Goal: Navigation & Orientation: Find specific page/section

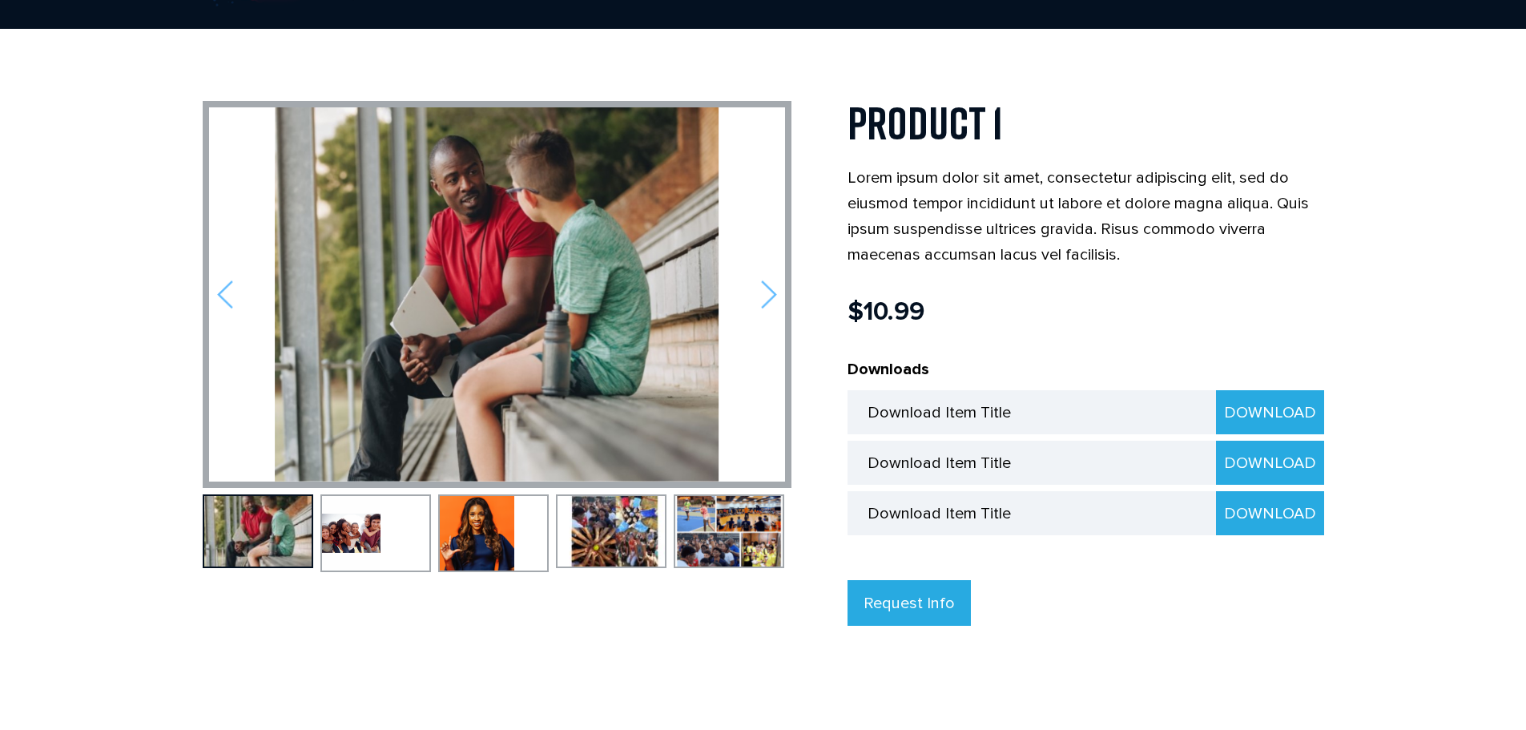
scroll to position [160, 0]
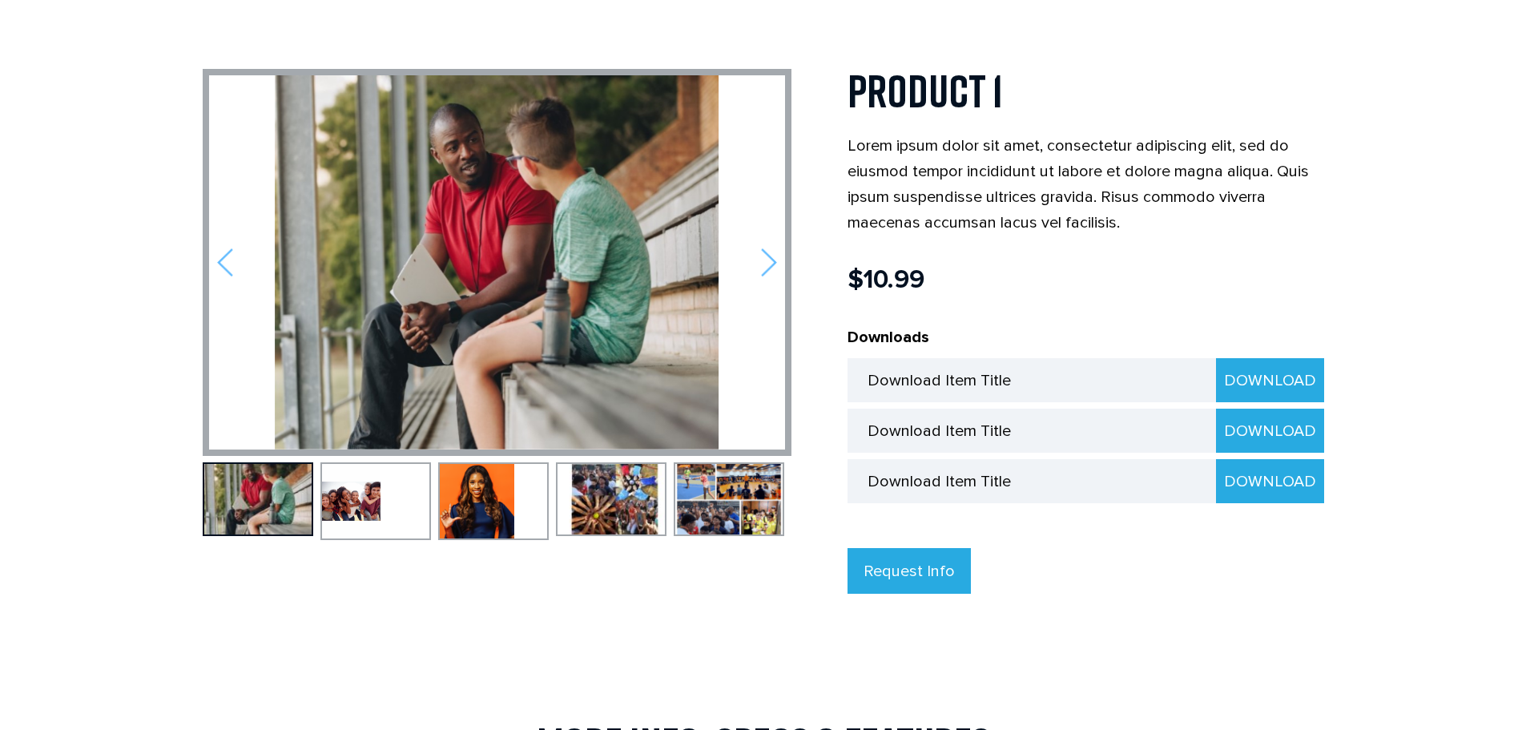
click at [479, 501] on img at bounding box center [477, 501] width 74 height 74
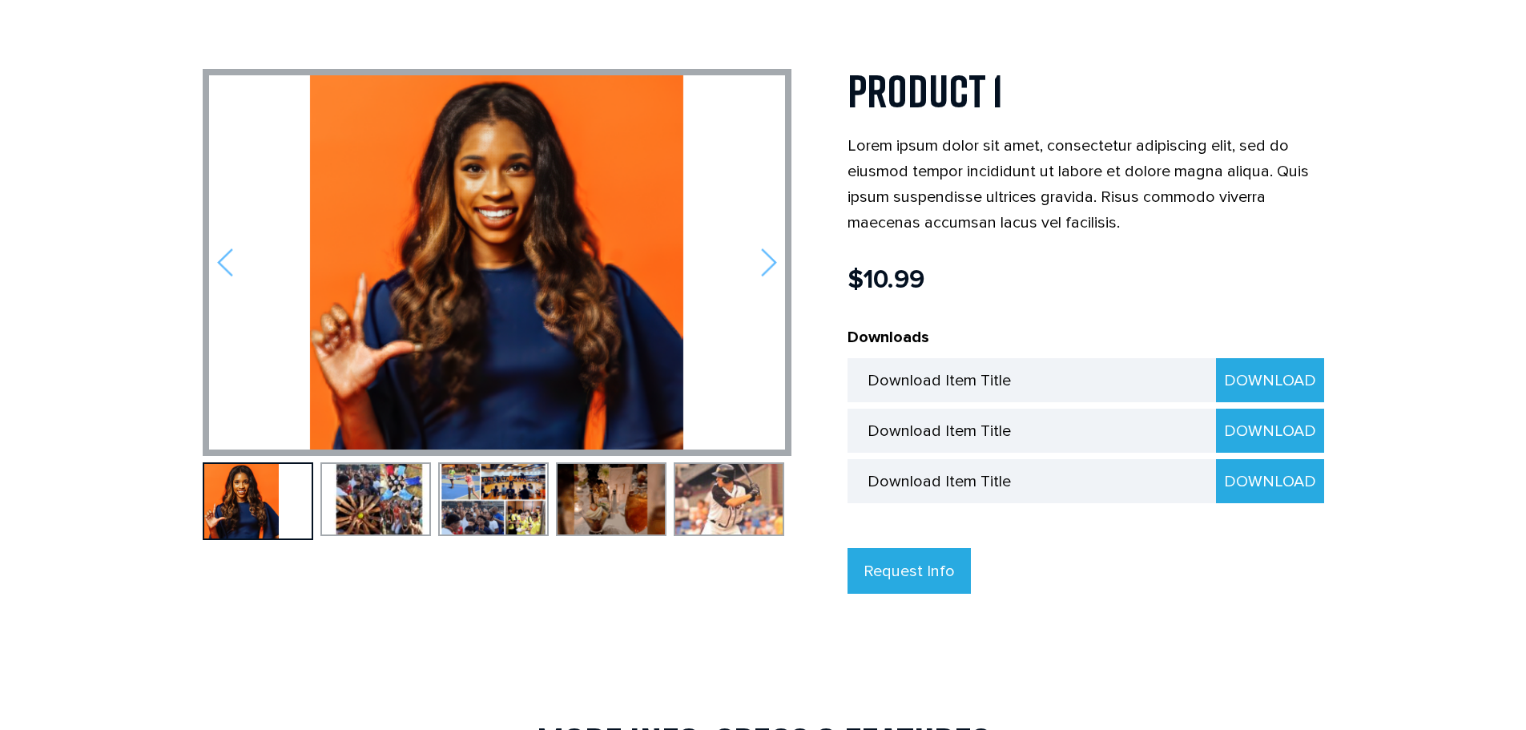
click at [48, 69] on body "☰ Home Sports Football Baseball Basketball Wrestling Softball Soccer Golf Tenni…" at bounding box center [763, 704] width 1526 height 1728
click at [1242, 45] on div "Previous Next Product 1 Lorem ipsum dolor sit amet, consectetur adipiscing elit…" at bounding box center [763, 601] width 1121 height 1192
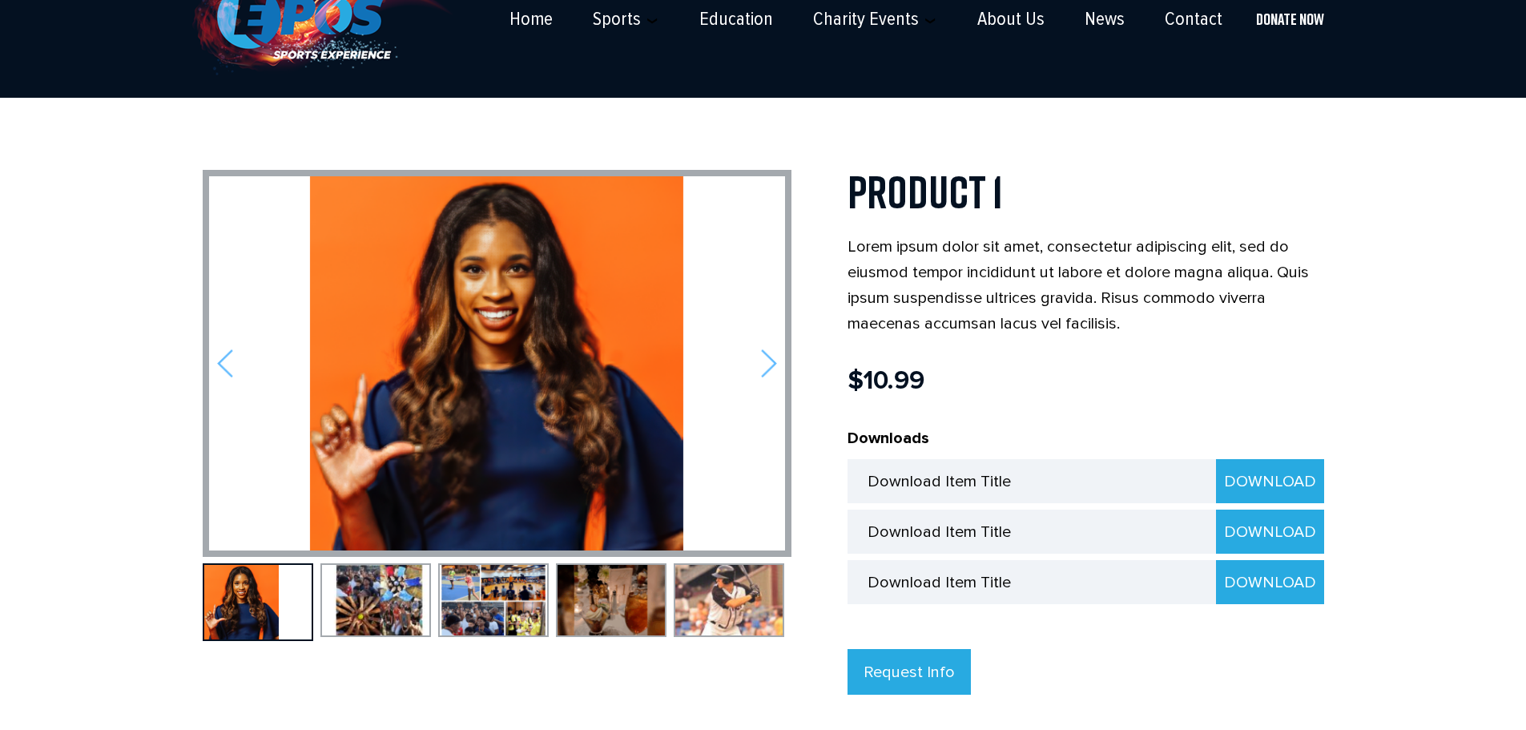
scroll to position [0, 0]
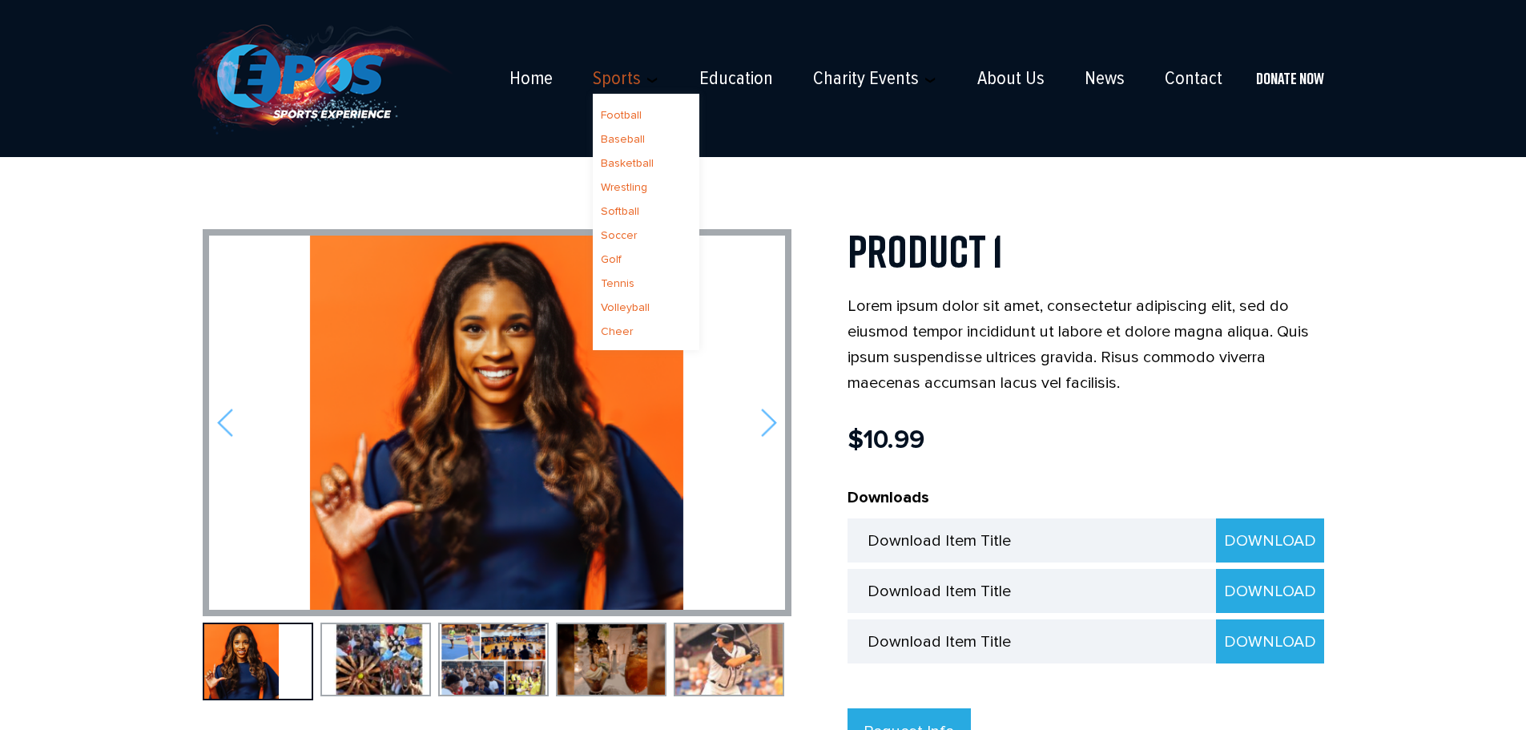
click at [610, 80] on link "Sports" at bounding box center [617, 78] width 48 height 22
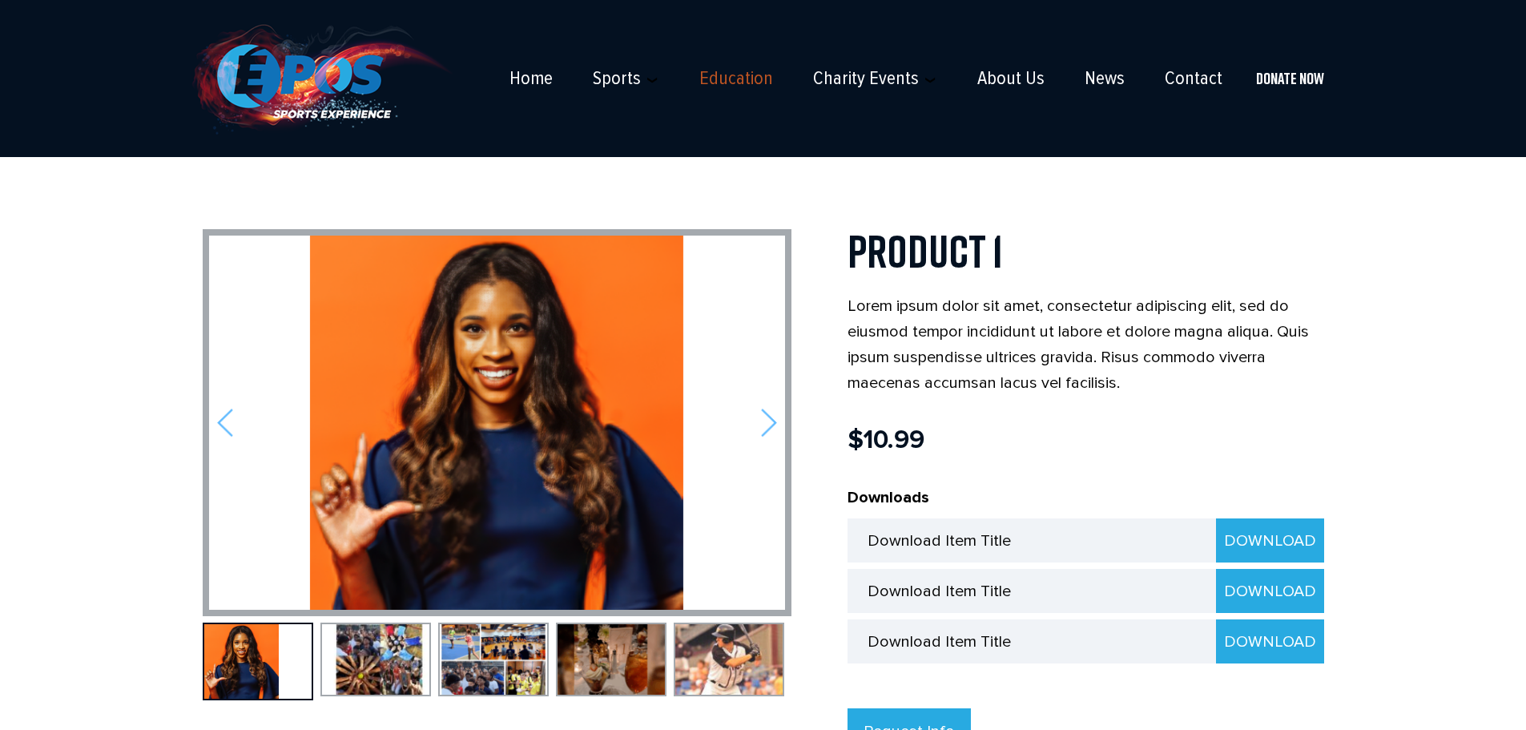
click at [726, 74] on link "Education" at bounding box center [736, 78] width 74 height 22
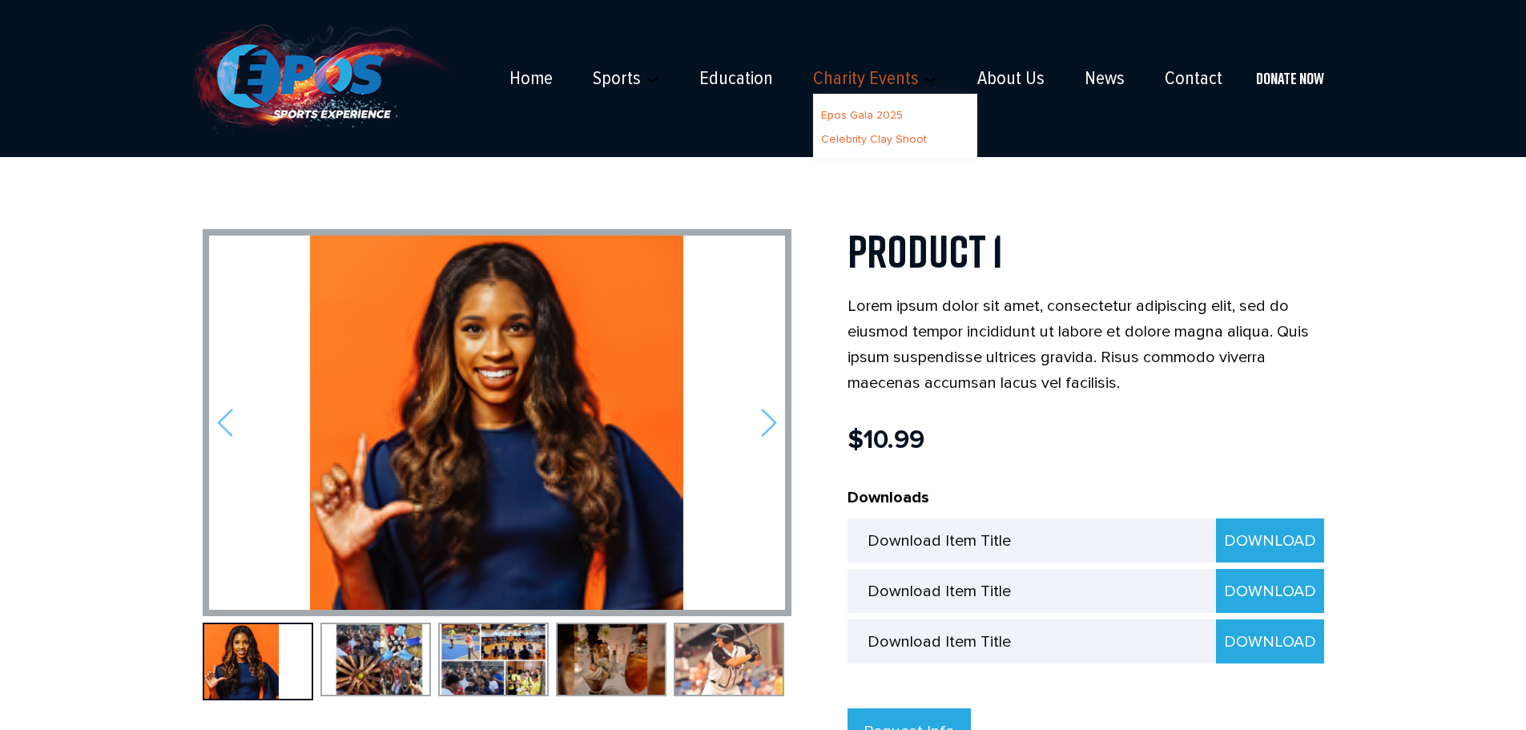
click at [867, 71] on link "Charity Events" at bounding box center [866, 78] width 106 height 22
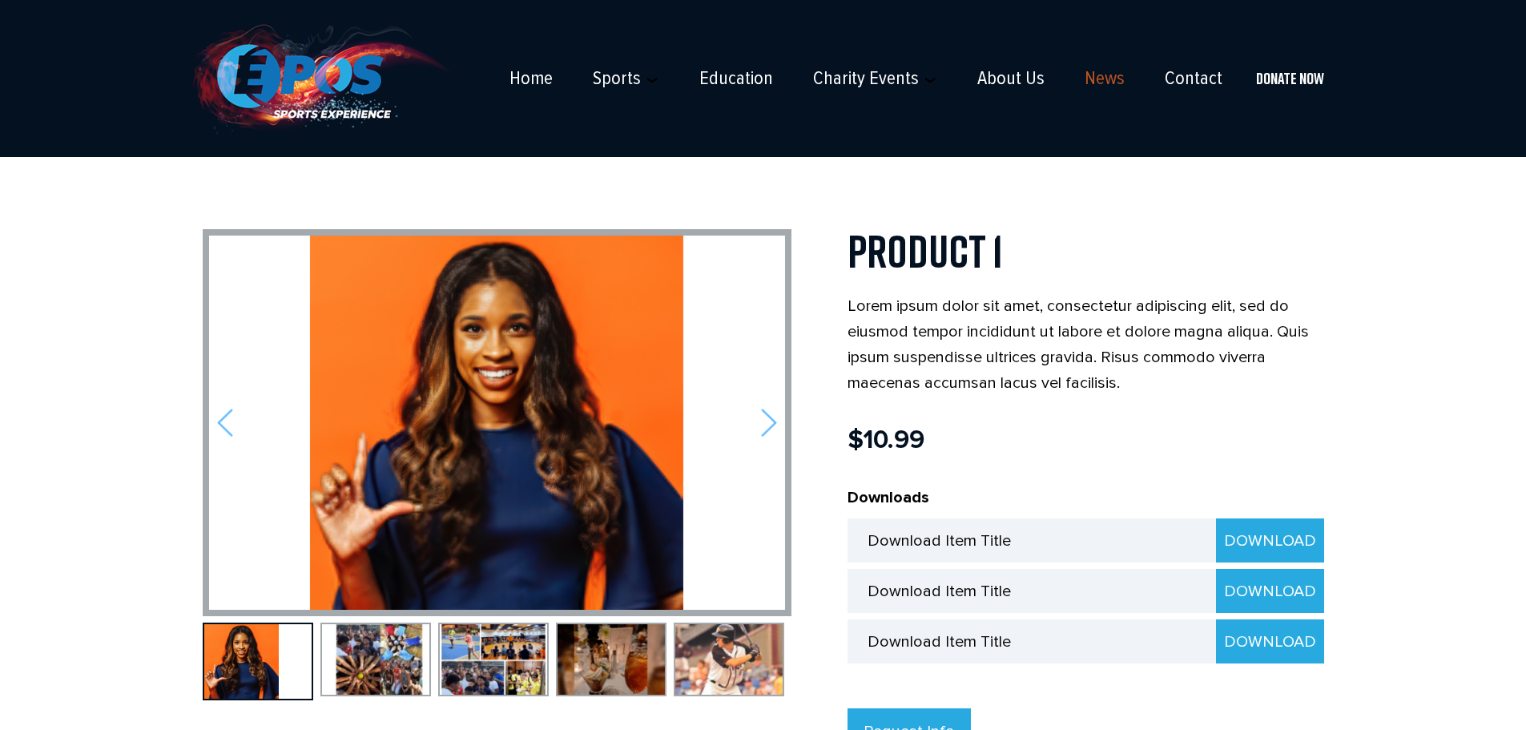
click at [1093, 72] on link "News" at bounding box center [1105, 78] width 40 height 22
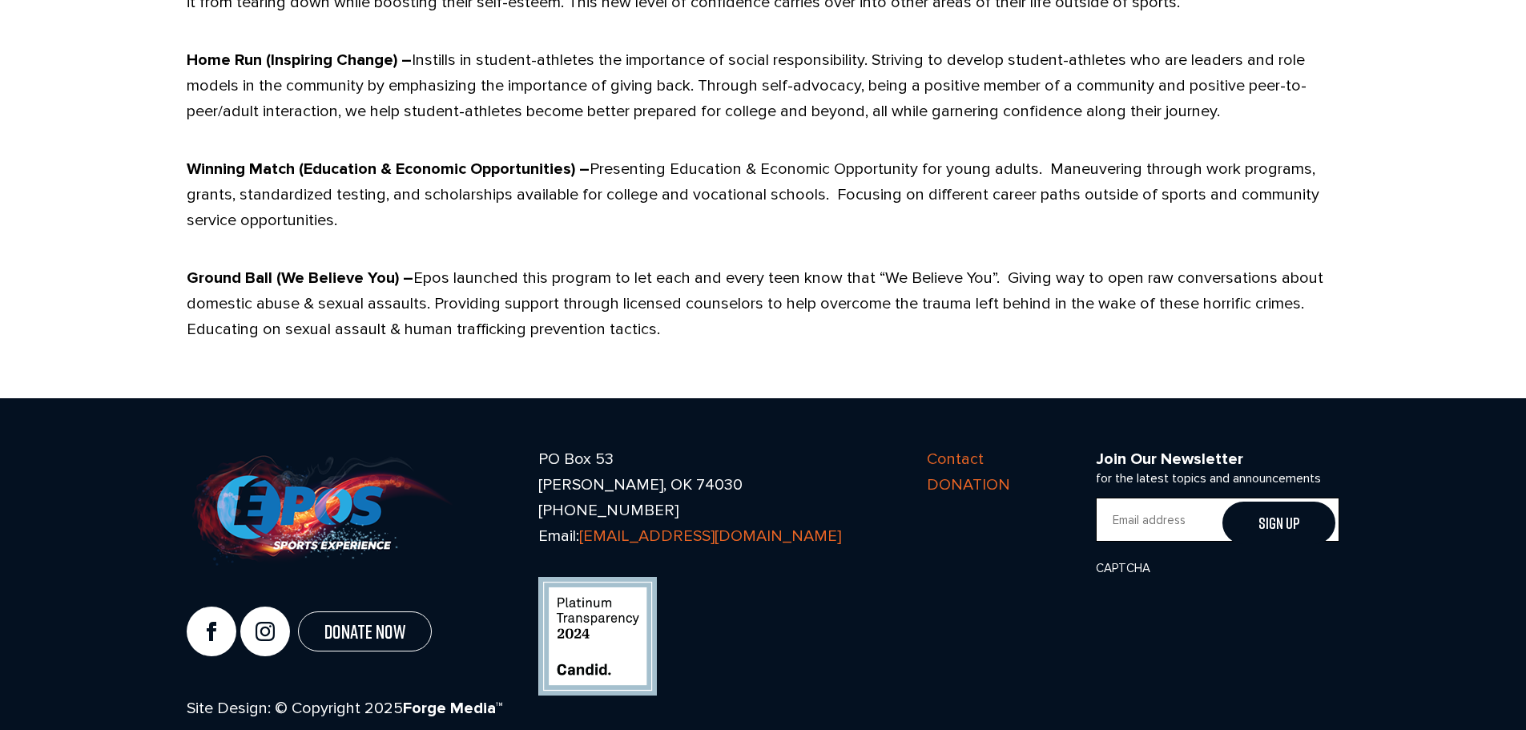
scroll to position [1600, 0]
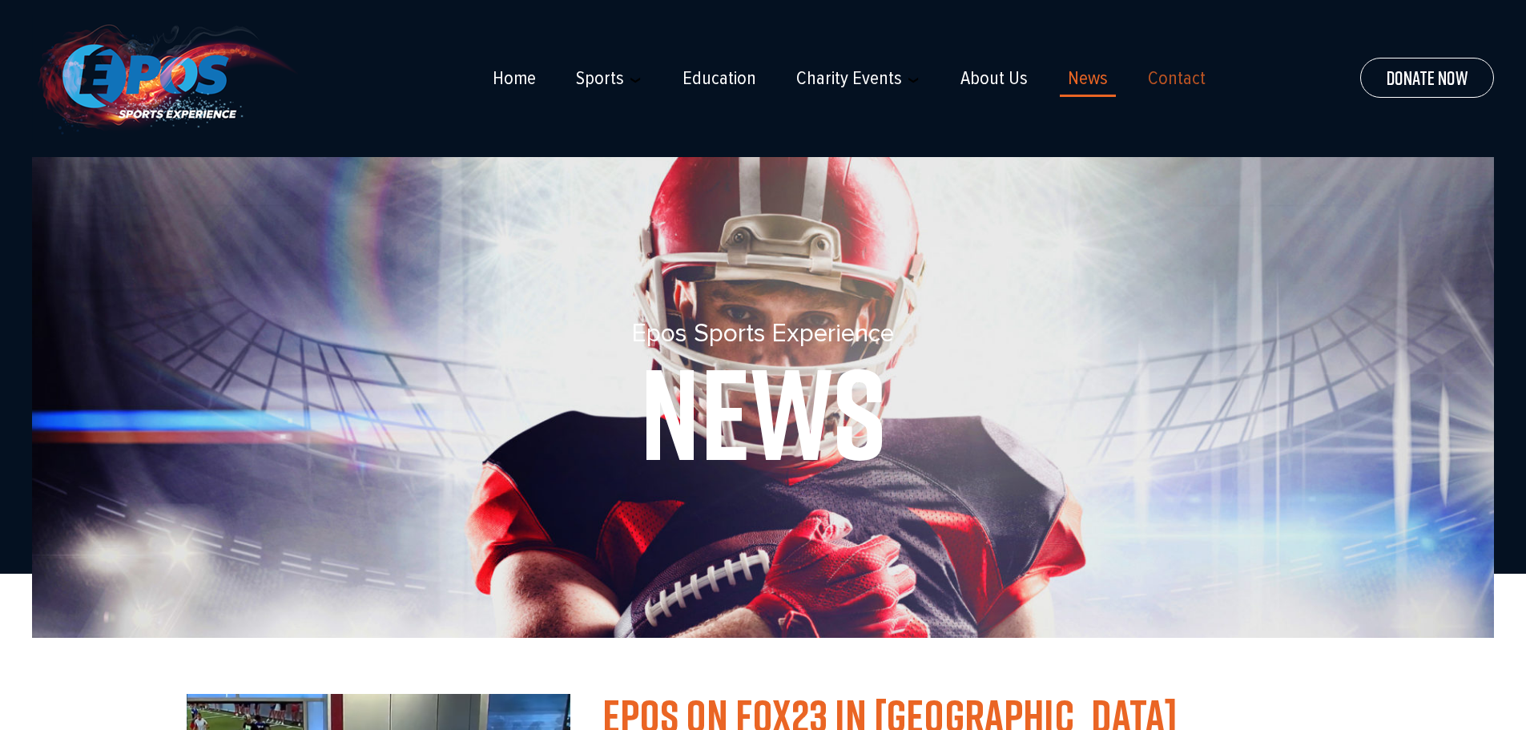
click at [1169, 70] on link "Contact" at bounding box center [1177, 78] width 58 height 22
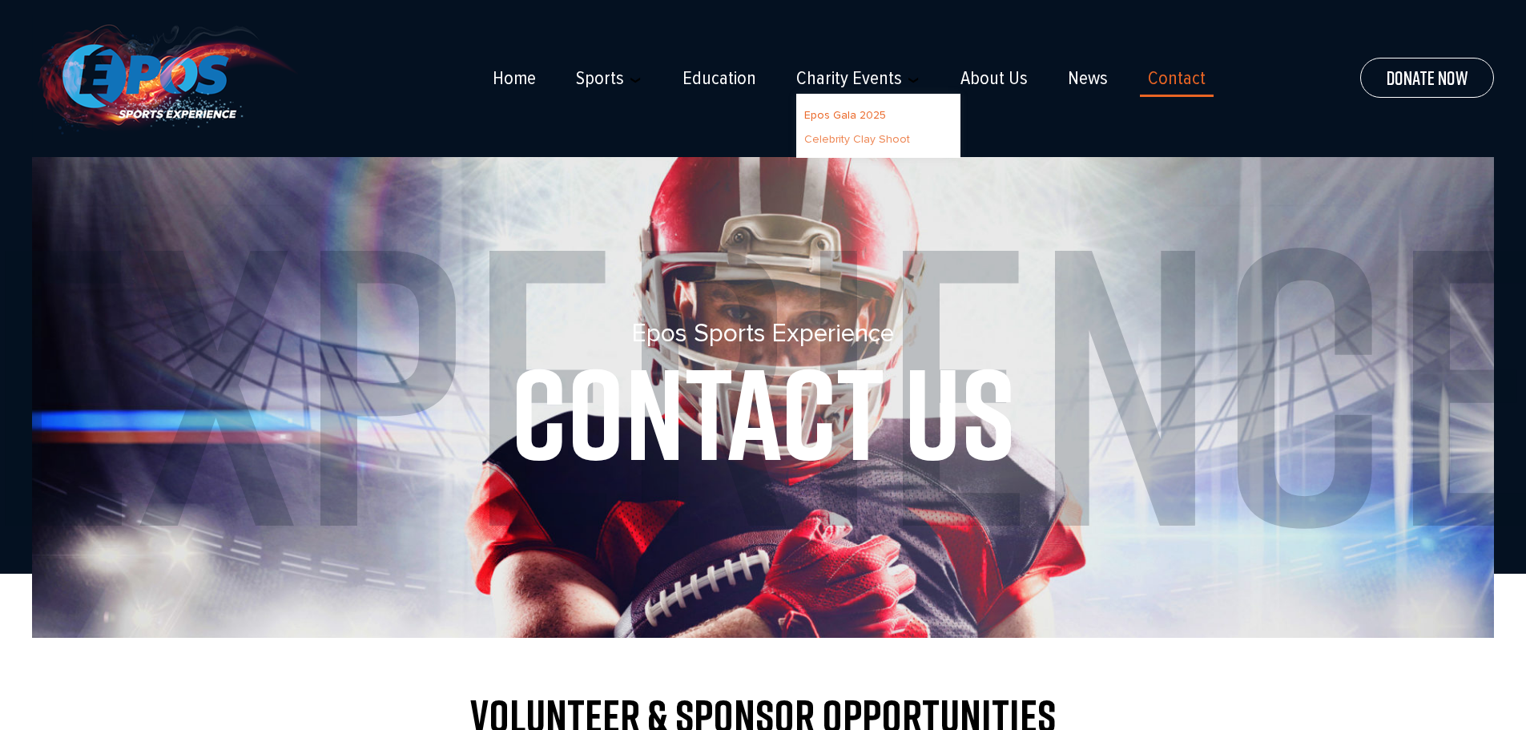
click at [855, 138] on link "Celebrity Clay Shoot" at bounding box center [857, 139] width 106 height 14
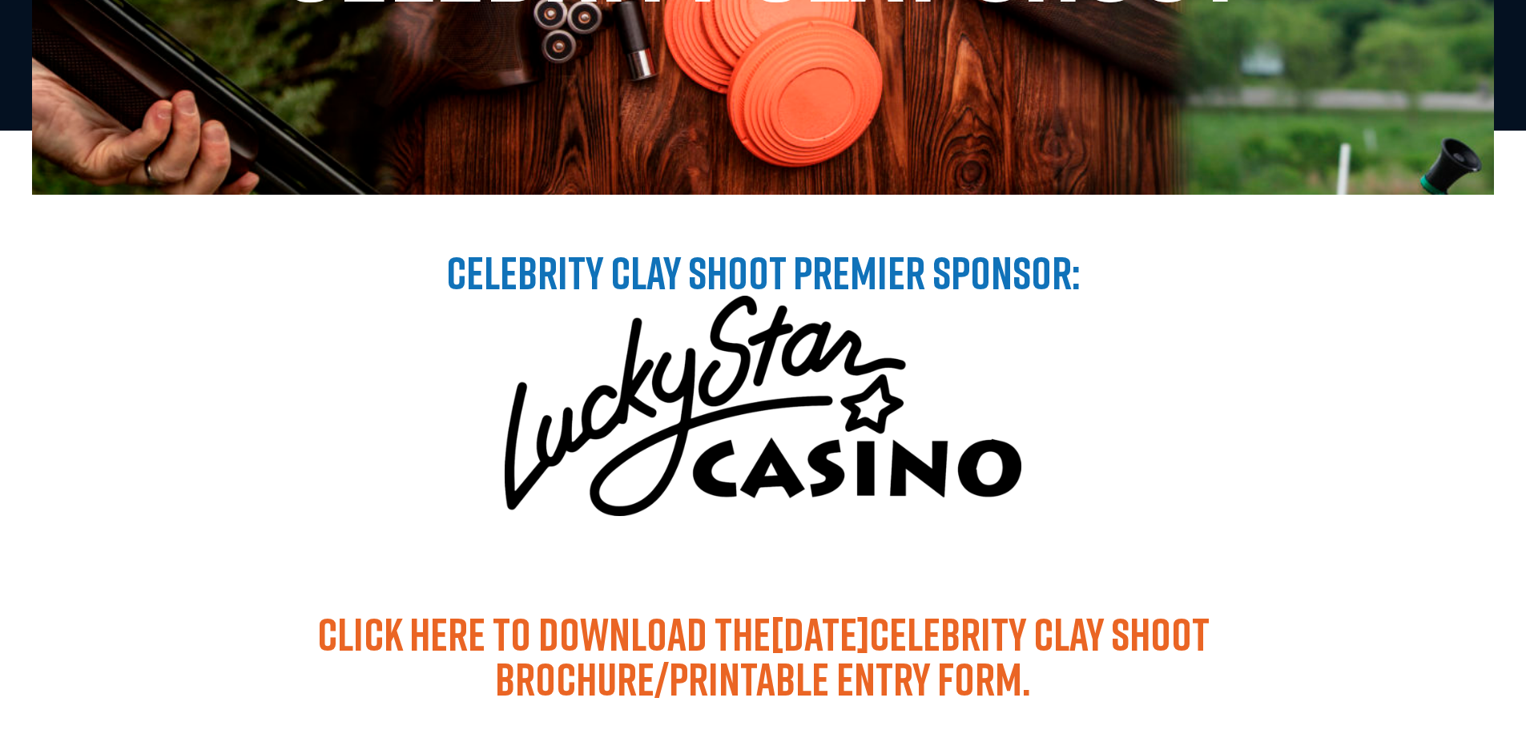
scroll to position [561, 0]
